Goal: Task Accomplishment & Management: Use online tool/utility

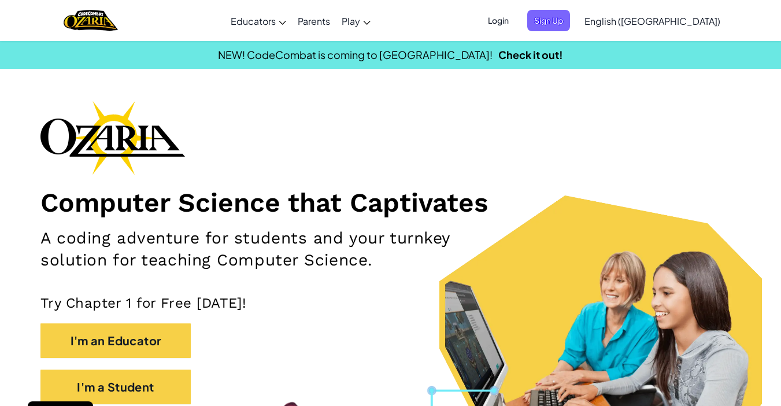
click at [516, 20] on span "Login" at bounding box center [498, 20] width 35 height 21
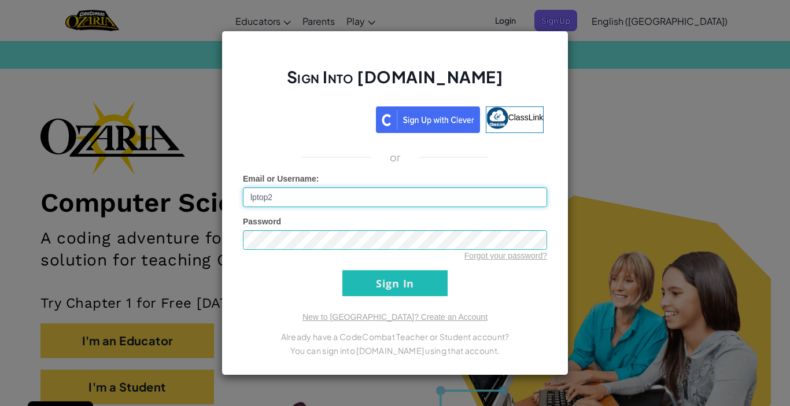
click at [312, 202] on input "lptop2" at bounding box center [395, 197] width 304 height 20
type input "lptop5"
click at [665, 139] on div "Sign Into Ozaria.com ClassLink or Unknown Error Email or Username : lptop5 Pass…" at bounding box center [395, 203] width 790 height 406
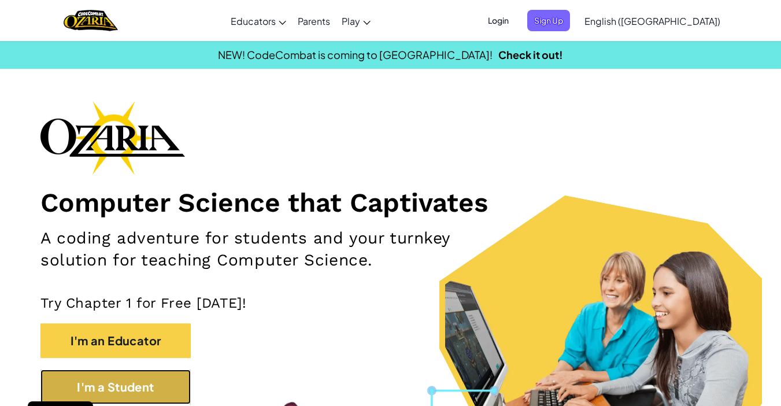
click at [159, 379] on button "I'm a Student" at bounding box center [115, 386] width 150 height 35
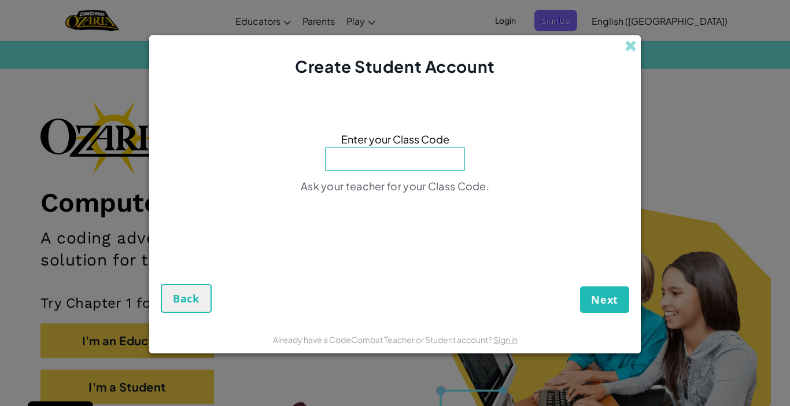
click at [375, 162] on input at bounding box center [395, 158] width 140 height 23
type input "DayHillNeck"
click at [612, 299] on span "Next" at bounding box center [604, 300] width 27 height 14
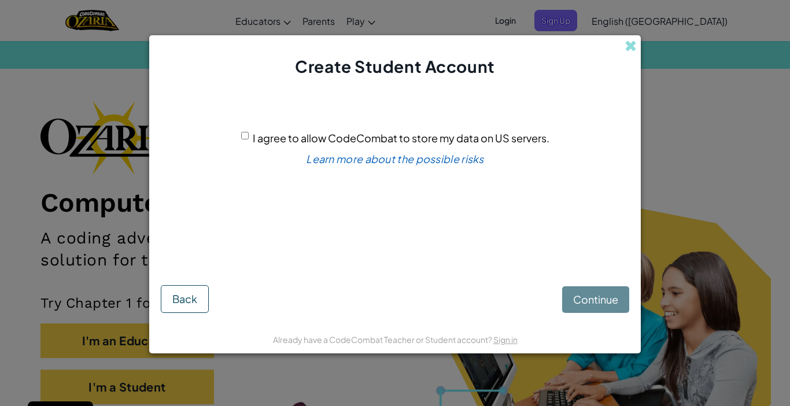
click at [251, 134] on div "I agree to allow CodeCombat to store my data on US servers." at bounding box center [395, 138] width 308 height 17
click at [245, 139] on input "I agree to allow CodeCombat to store my data on US servers." at bounding box center [245, 136] width 8 height 8
checkbox input "true"
click at [596, 304] on span "Continue" at bounding box center [595, 299] width 45 height 13
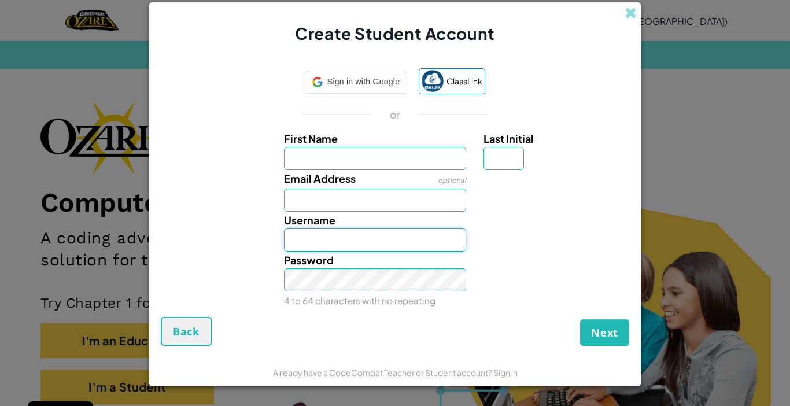
type input "lptop2"
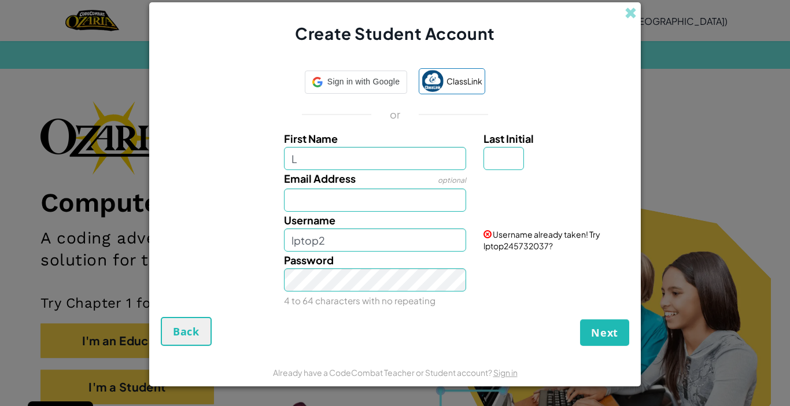
type input "L"
click at [341, 153] on input "L" at bounding box center [375, 158] width 183 height 23
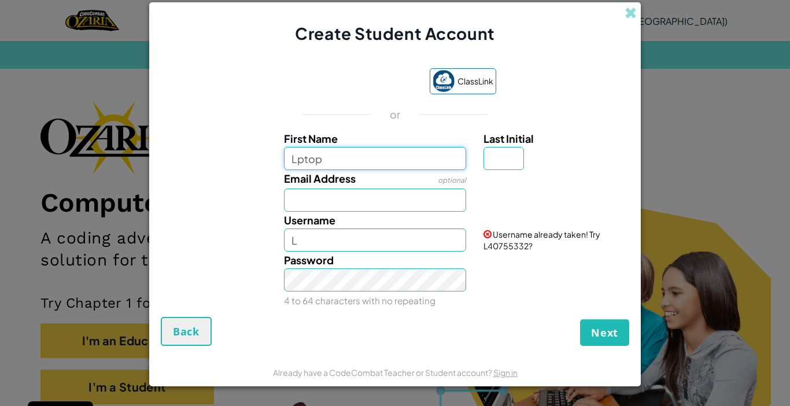
type input "Lptop"
type input "5"
type input "Lptop5"
click at [603, 326] on span "Next" at bounding box center [604, 333] width 27 height 14
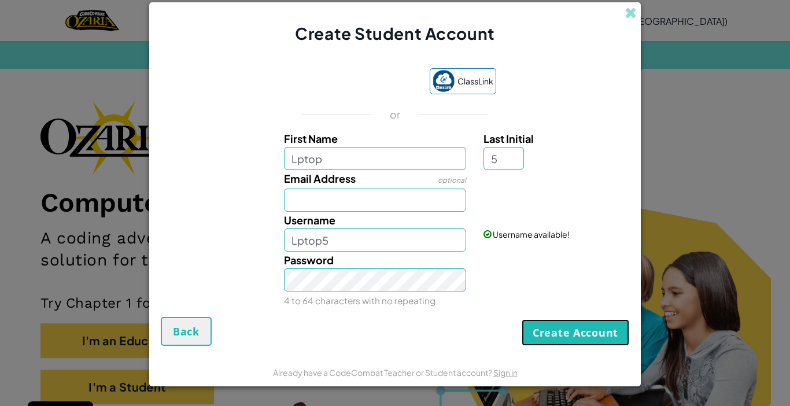
click at [567, 339] on button "Create Account" at bounding box center [575, 332] width 108 height 27
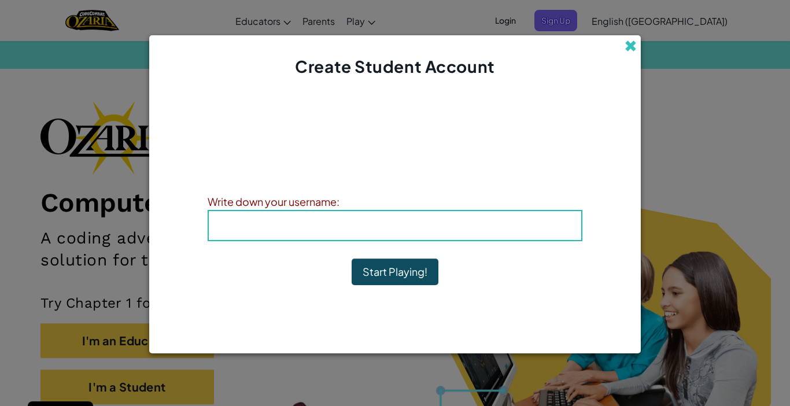
click at [631, 47] on span at bounding box center [630, 46] width 12 height 12
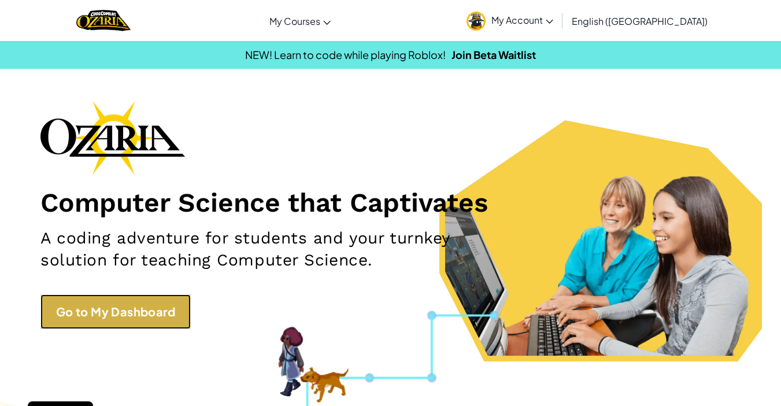
click at [102, 316] on link "Go to My Dashboard" at bounding box center [115, 311] width 150 height 35
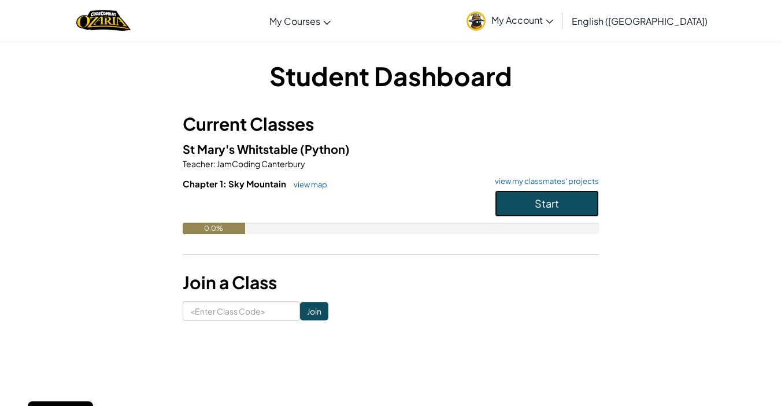
click at [553, 200] on span "Start" at bounding box center [547, 203] width 24 height 13
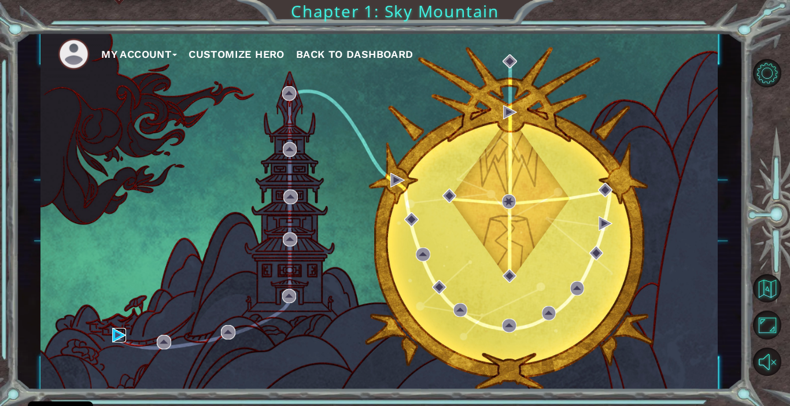
click at [117, 334] on img at bounding box center [119, 335] width 14 height 14
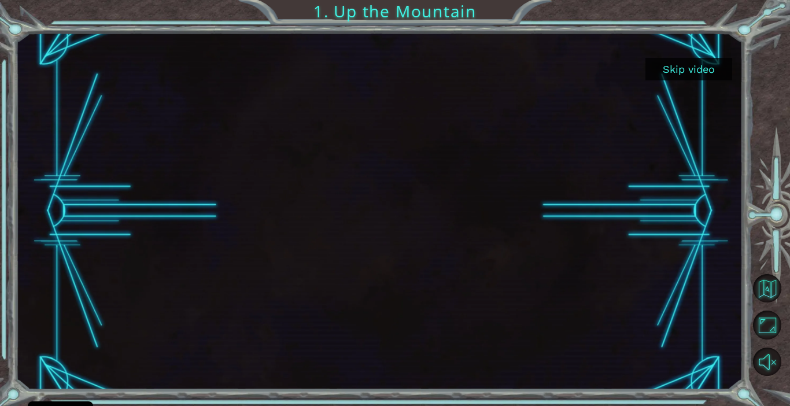
click at [687, 69] on button "Skip video" at bounding box center [688, 69] width 87 height 23
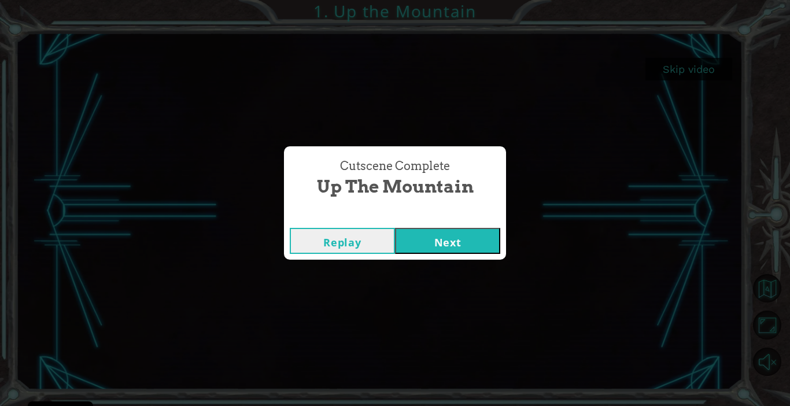
click at [433, 236] on button "Next" at bounding box center [447, 241] width 105 height 26
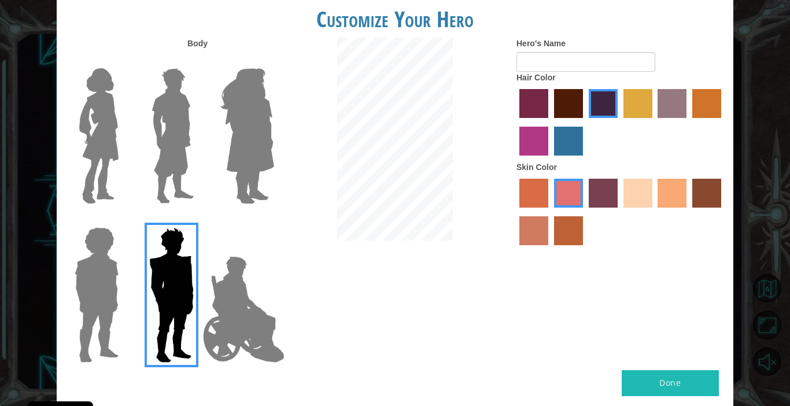
click at [671, 380] on button "Done" at bounding box center [670, 383] width 97 height 26
type input "coach"
click at [671, 379] on button "Done" at bounding box center [670, 383] width 97 height 26
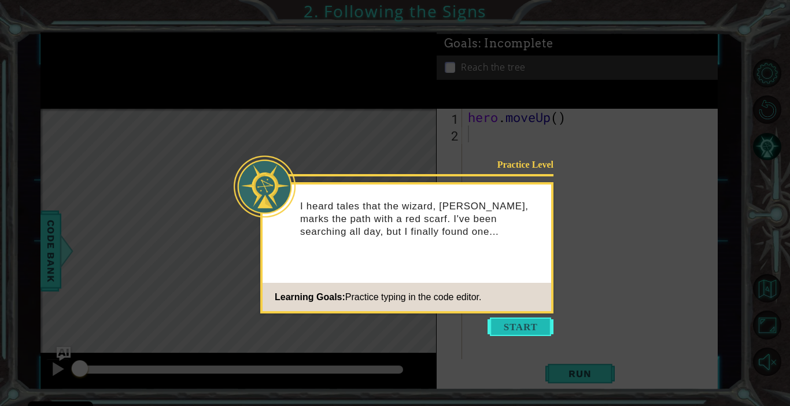
click at [533, 327] on button "Start" at bounding box center [520, 326] width 66 height 19
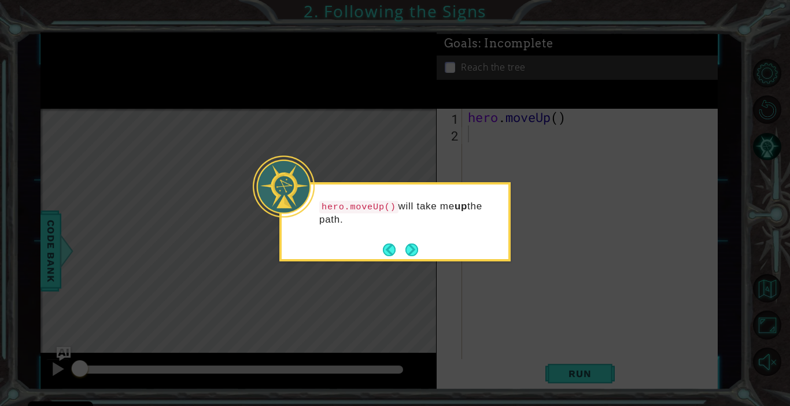
click at [103, 152] on icon at bounding box center [395, 203] width 790 height 406
click at [408, 253] on button "Next" at bounding box center [411, 249] width 13 height 13
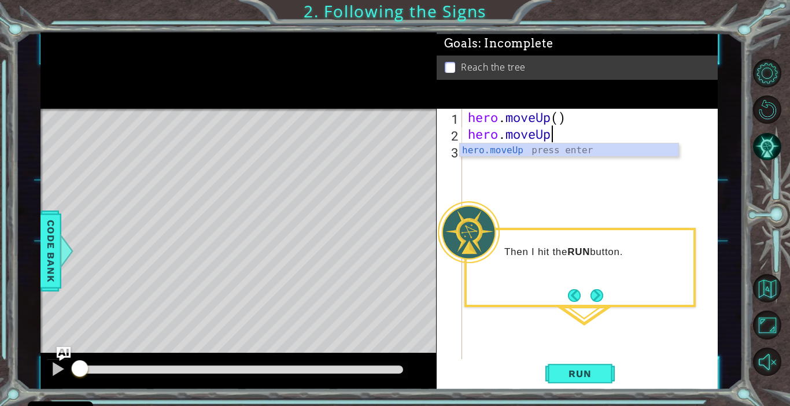
scroll to position [0, 3]
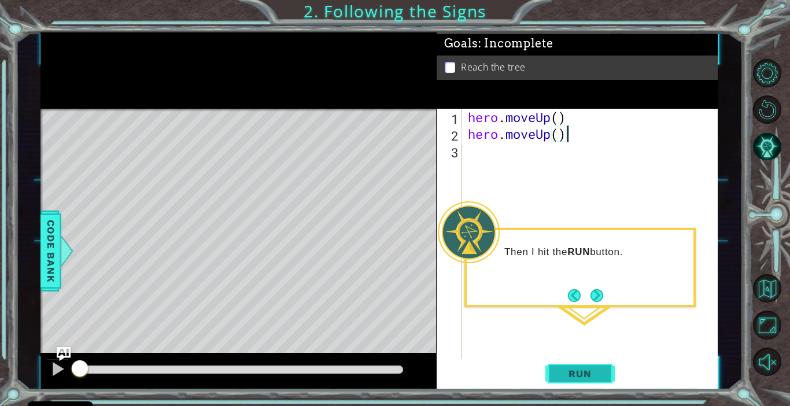
type textarea "hero.moveUp()"
click at [589, 368] on span "Run" at bounding box center [580, 374] width 46 height 12
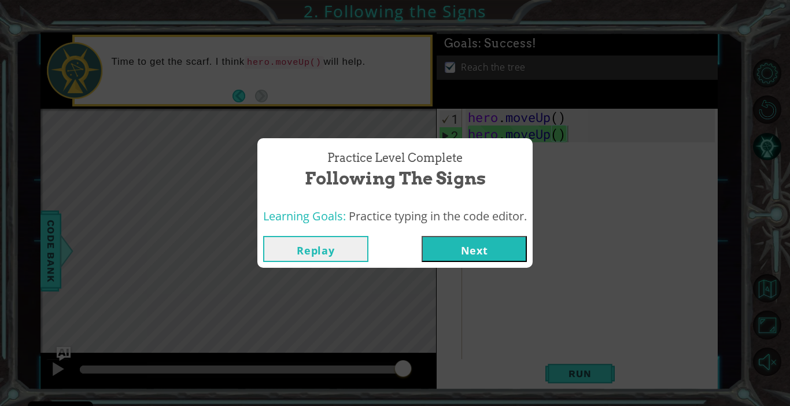
click at [444, 245] on button "Next" at bounding box center [473, 249] width 105 height 26
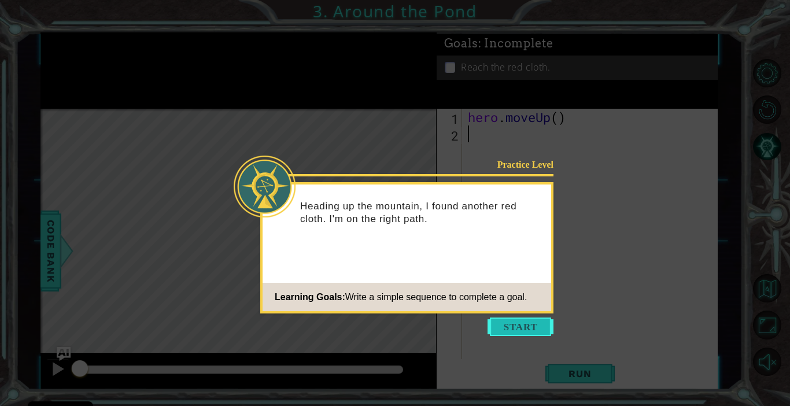
click at [511, 324] on button "Start" at bounding box center [520, 326] width 66 height 19
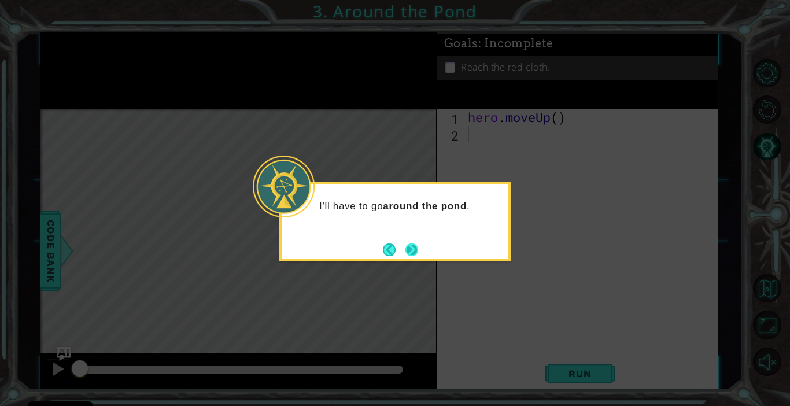
click at [411, 250] on button "Next" at bounding box center [411, 249] width 13 height 13
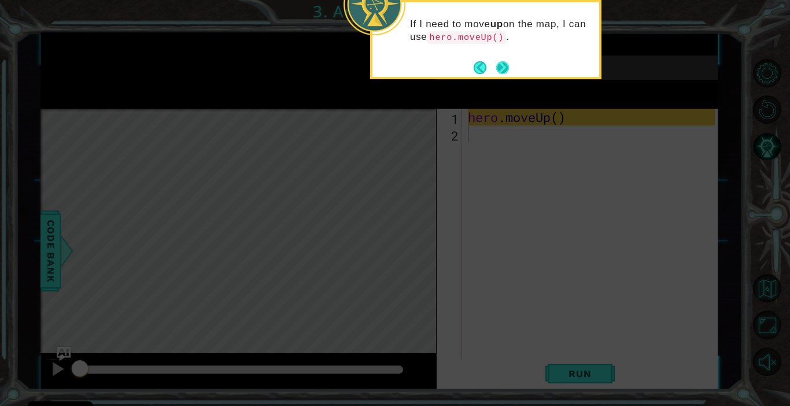
click at [504, 73] on button "Next" at bounding box center [502, 67] width 13 height 13
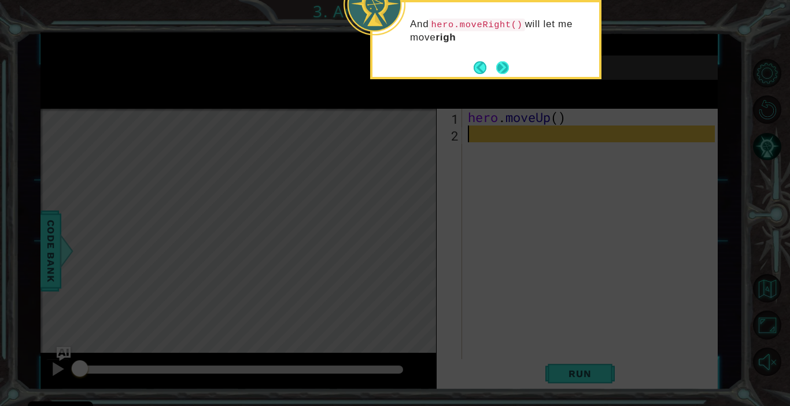
click at [504, 66] on button "Next" at bounding box center [502, 67] width 13 height 13
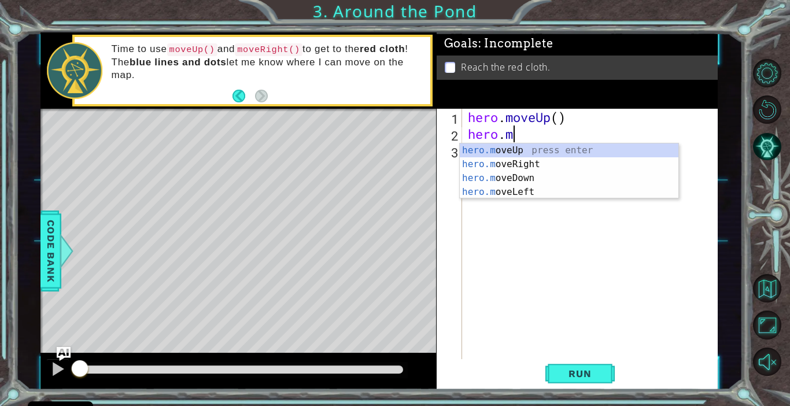
type textarea "[DOMAIN_NAME]"
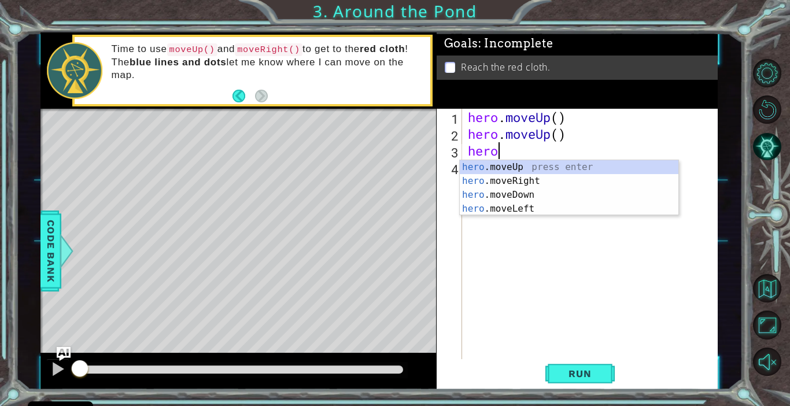
scroll to position [0, 1]
type textarea "[DOMAIN_NAME]"
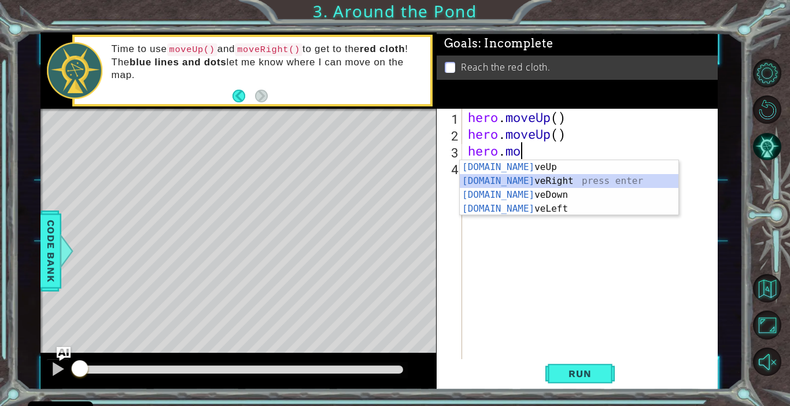
click at [530, 186] on div "[DOMAIN_NAME] veUp press enter [DOMAIN_NAME] veRight press enter [DOMAIN_NAME] …" at bounding box center [569, 201] width 219 height 83
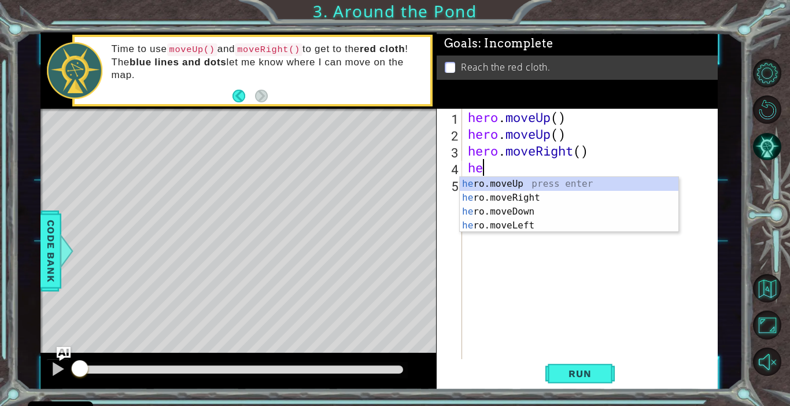
type textarea "her"
click at [526, 186] on div "her o.moveUp press enter her o.moveRight press enter her o.moveDown press enter…" at bounding box center [569, 218] width 219 height 83
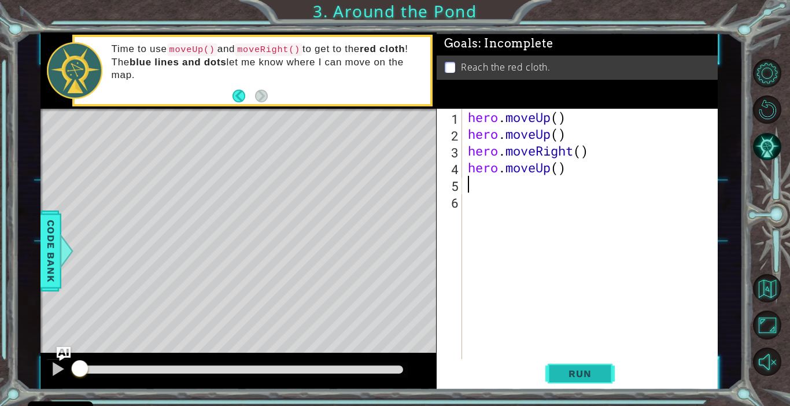
click at [587, 380] on button "Run" at bounding box center [579, 373] width 69 height 28
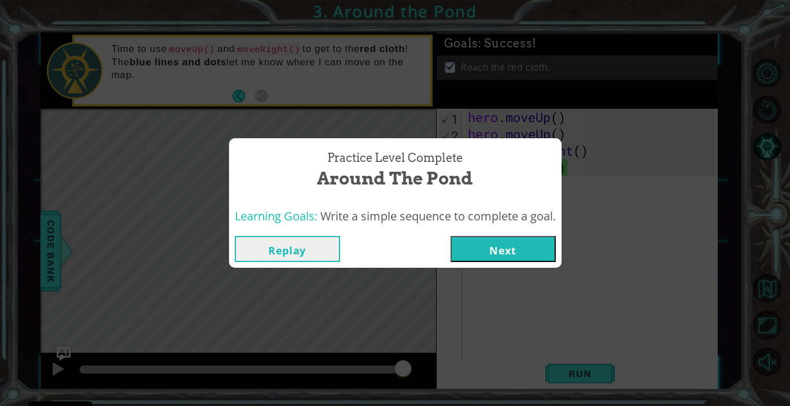
click at [548, 245] on button "Next" at bounding box center [502, 249] width 105 height 26
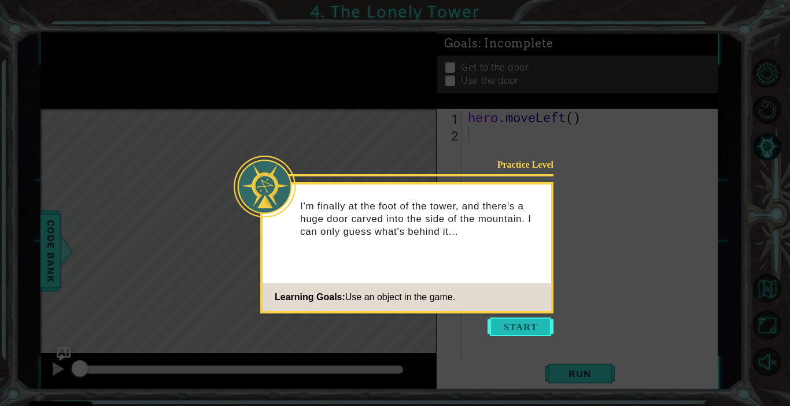
click at [532, 327] on button "Start" at bounding box center [520, 326] width 66 height 19
